Goal: Find specific page/section: Find specific page/section

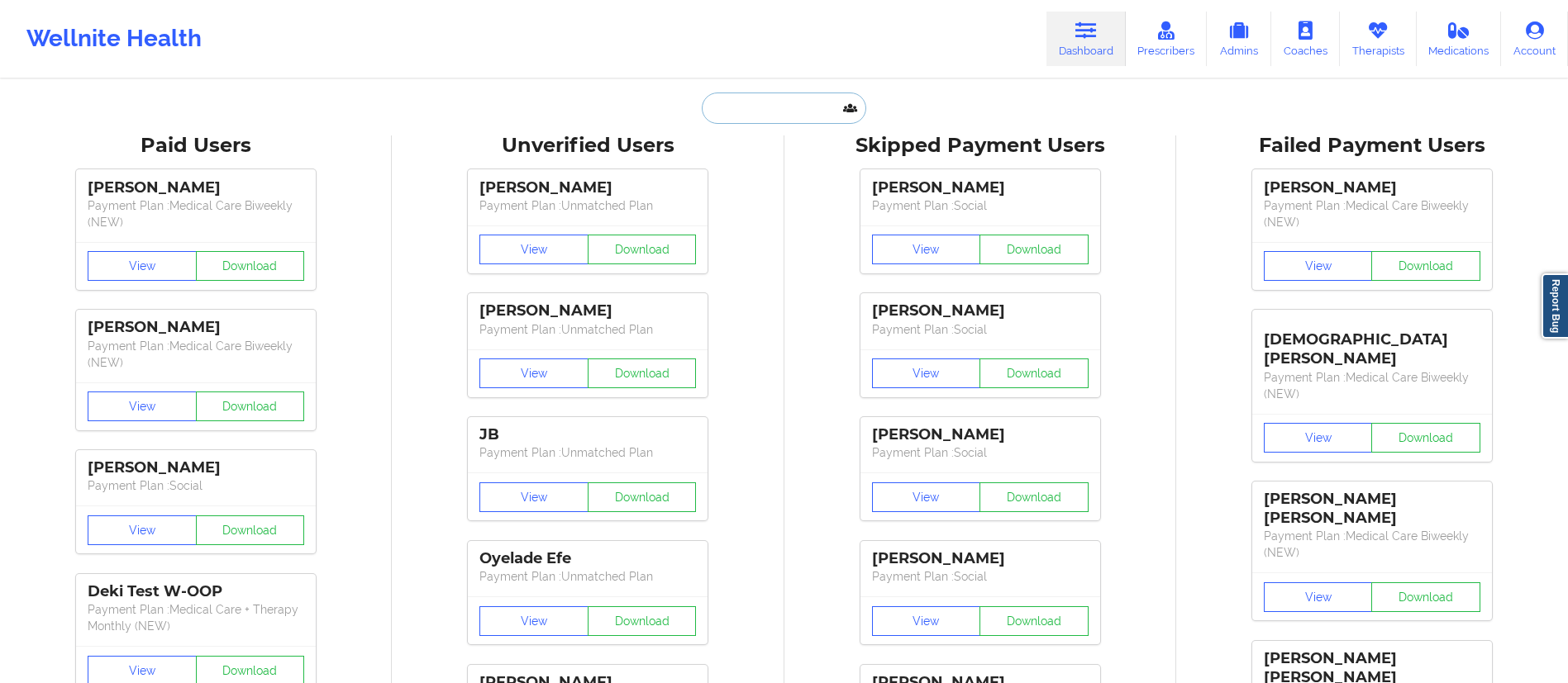
click at [772, 112] on input "text" at bounding box center [784, 107] width 164 height 31
paste input "[PERSON_NAME]"
type input "[PERSON_NAME]"
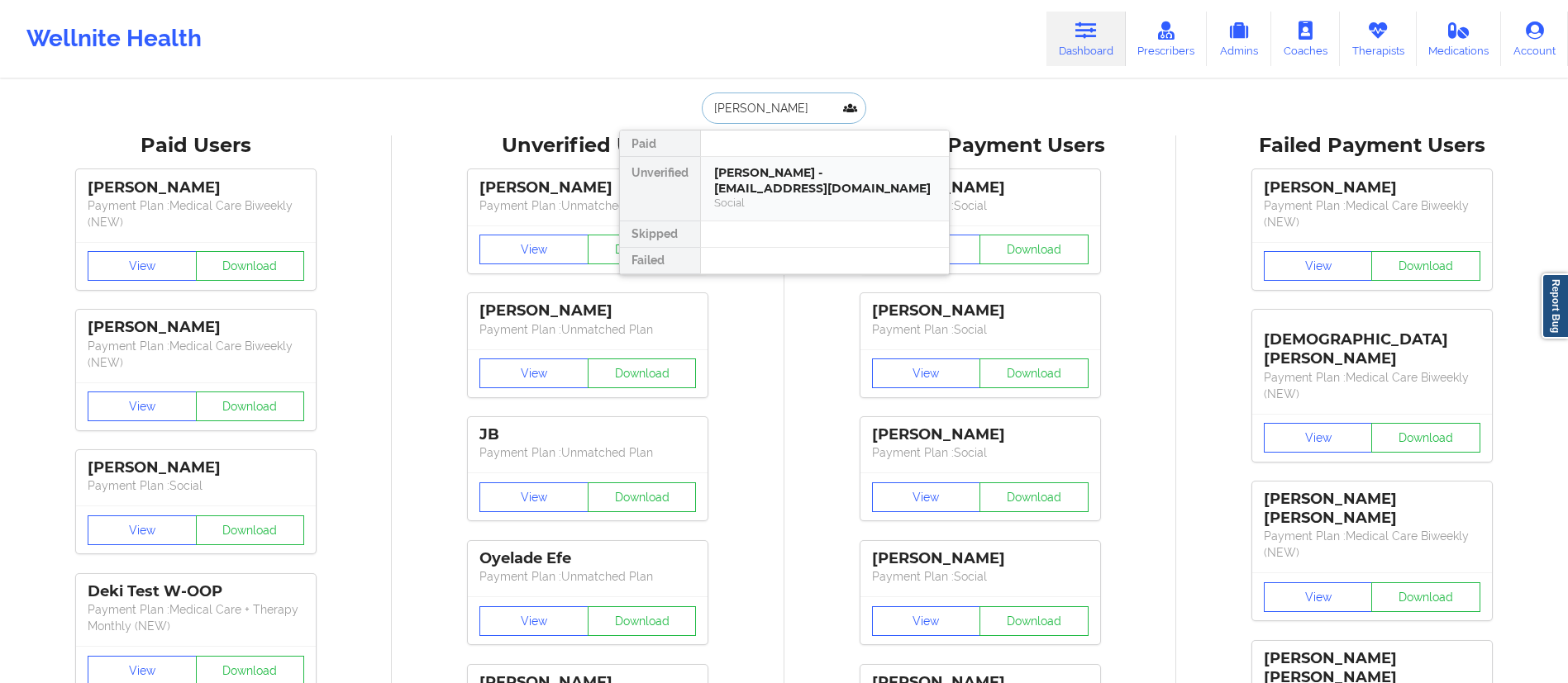
click at [808, 181] on div "[PERSON_NAME] - [EMAIL_ADDRESS][DOMAIN_NAME]" at bounding box center [824, 181] width 221 height 30
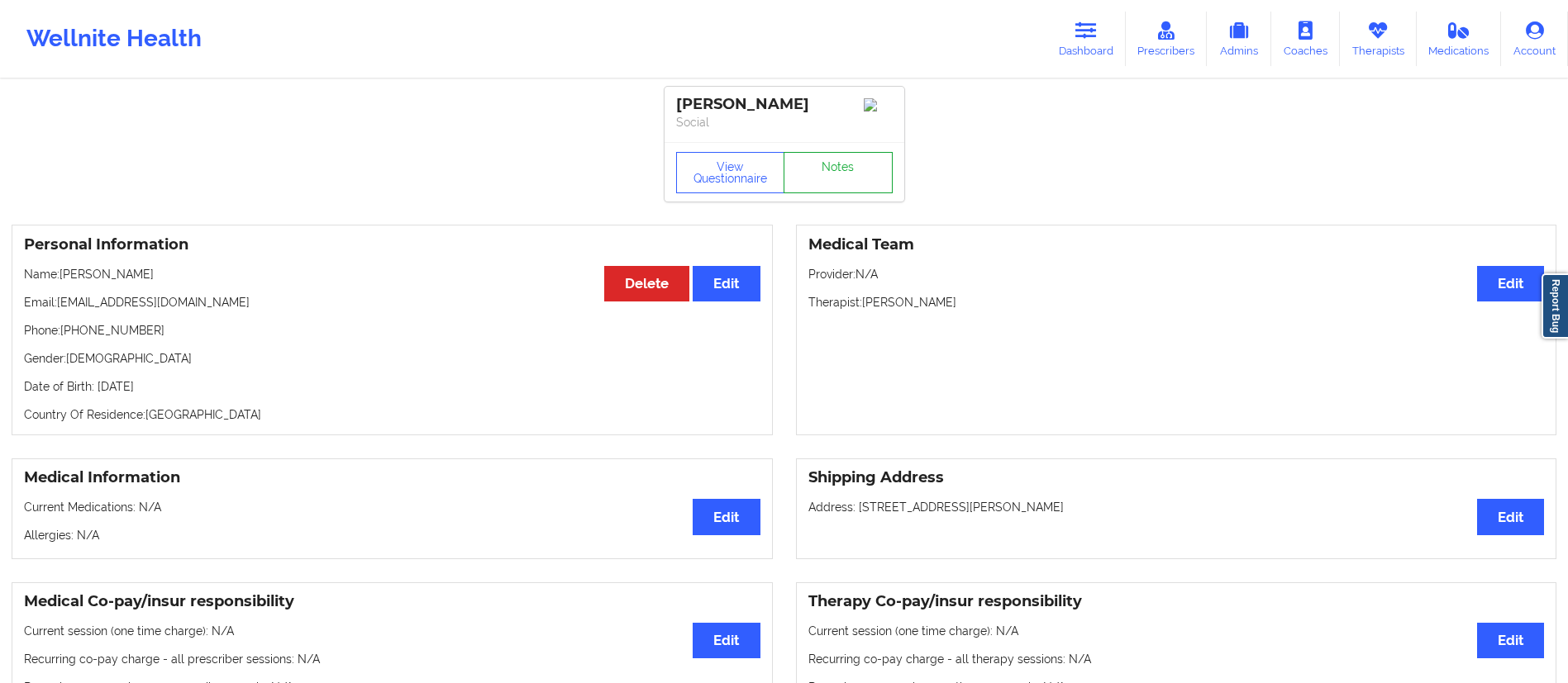
click at [810, 179] on link "Notes" at bounding box center [839, 173] width 109 height 41
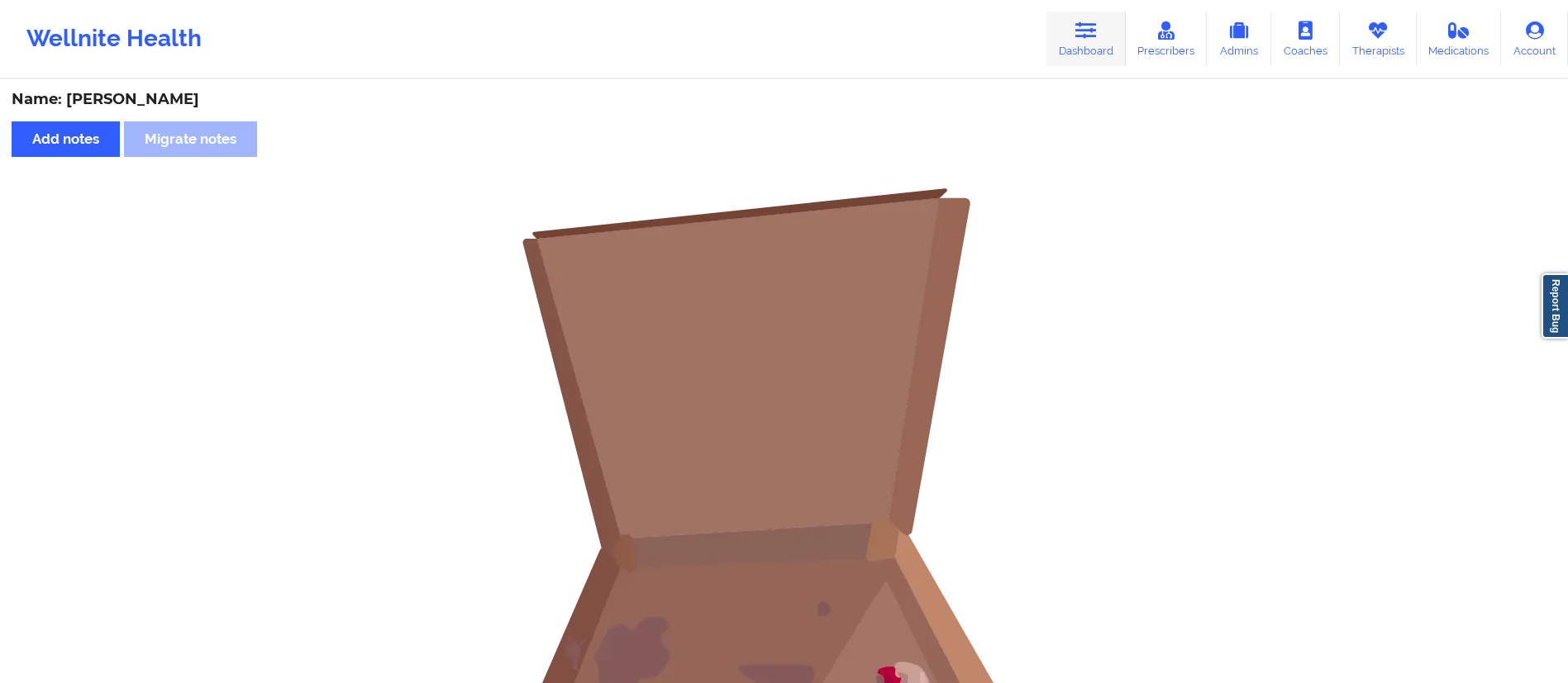
click at [1084, 40] on link "Dashboard" at bounding box center [1086, 39] width 79 height 55
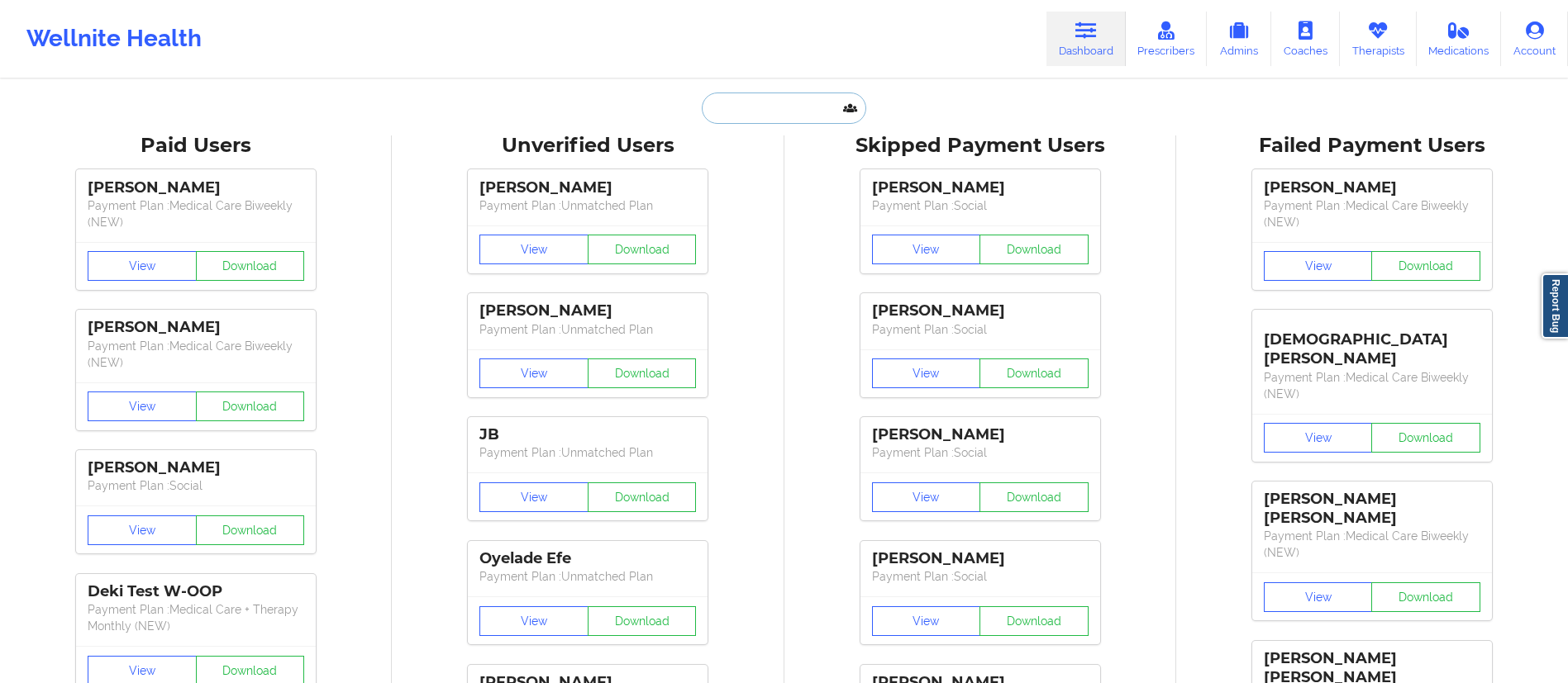
click at [772, 117] on input "text" at bounding box center [784, 107] width 164 height 31
paste input "[PERSON_NAME]"
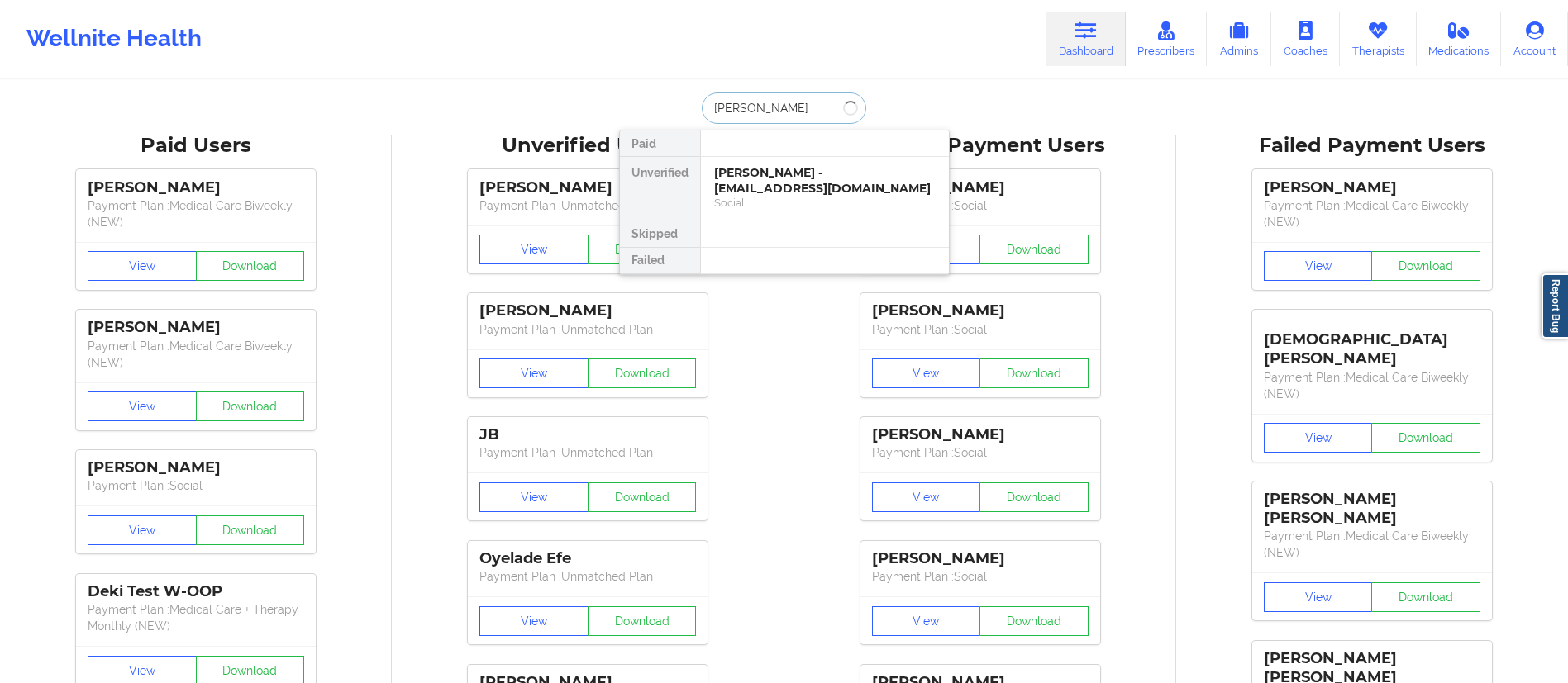
type input "[PERSON_NAME]"
click at [762, 185] on div "[PERSON_NAME] - [EMAIL_ADDRESS][DOMAIN_NAME]" at bounding box center [824, 181] width 221 height 30
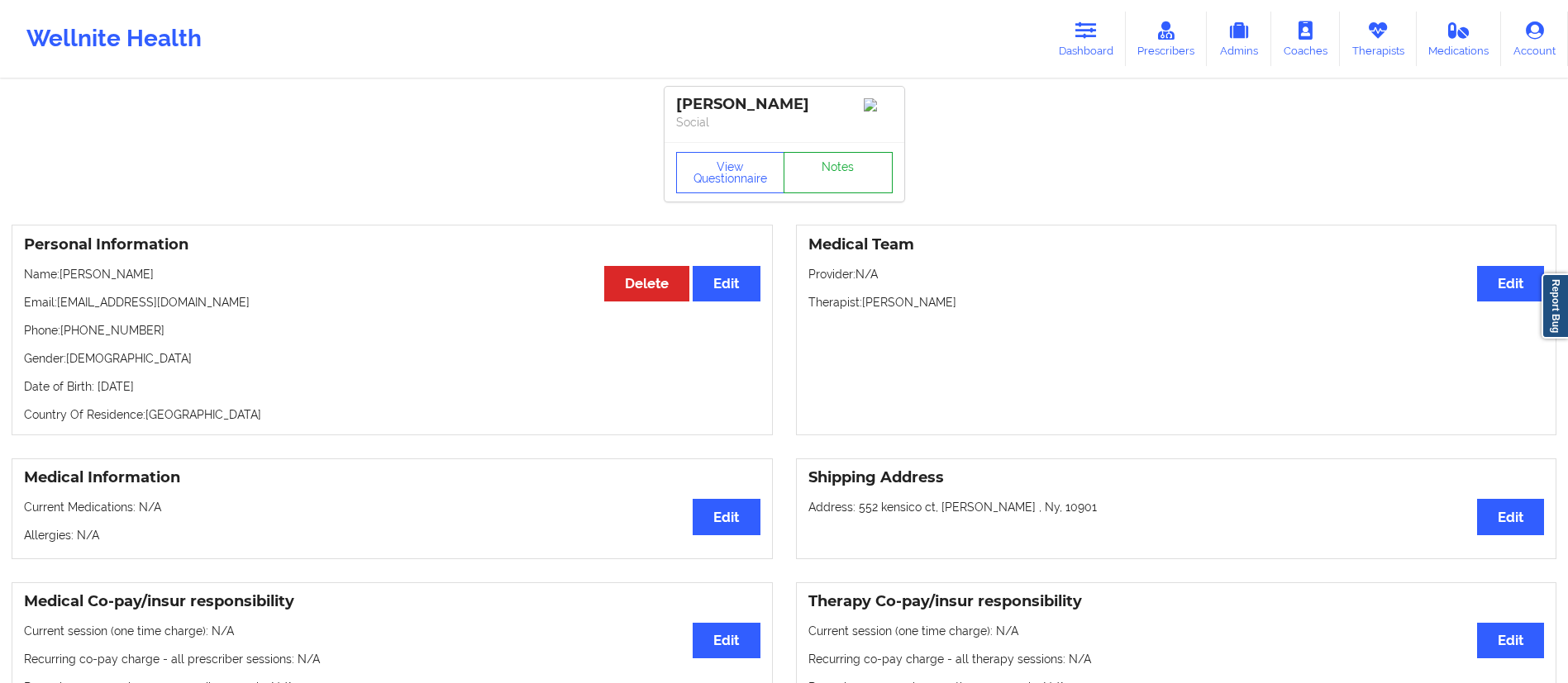
click at [818, 181] on link "Notes" at bounding box center [839, 173] width 109 height 41
